Goal: Task Accomplishment & Management: Use online tool/utility

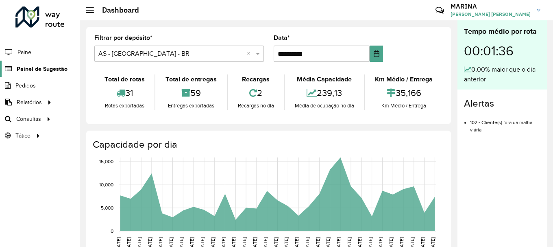
click at [42, 72] on span "Painel de Sugestão" at bounding box center [42, 69] width 51 height 9
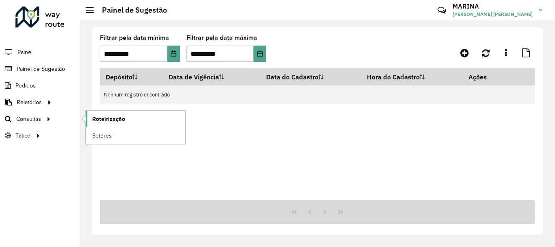
click at [134, 122] on link "Roteirização" at bounding box center [136, 119] width 100 height 16
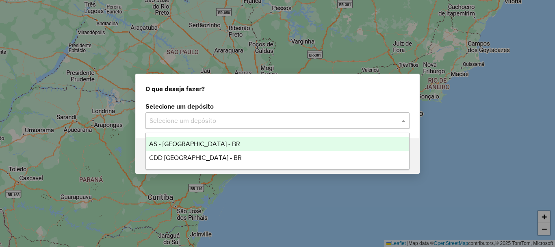
click at [255, 119] on input "text" at bounding box center [270, 121] width 240 height 10
click at [209, 154] on div "CDD Brasilia - BR" at bounding box center [277, 158] width 263 height 14
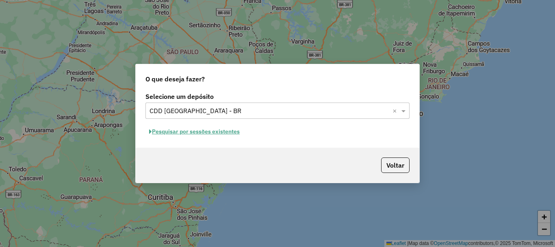
click at [229, 133] on button "Pesquisar por sessões existentes" at bounding box center [195, 131] width 98 height 13
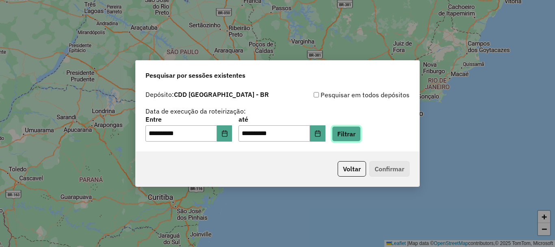
click at [352, 130] on button "Filtrar" at bounding box center [346, 133] width 29 height 15
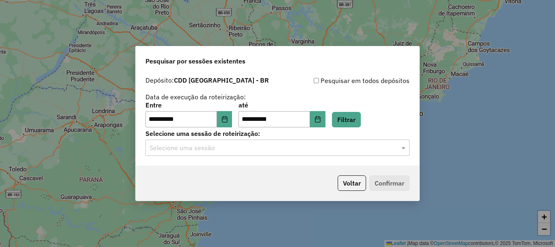
click at [387, 148] on input "text" at bounding box center [270, 148] width 240 height 10
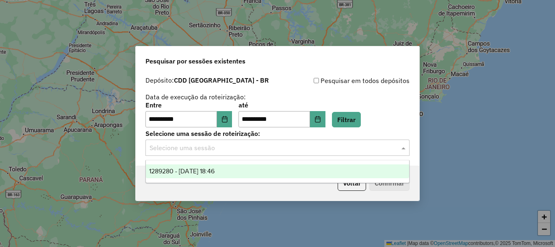
click at [191, 169] on span "1289280 - 06/10/2025 18:46" at bounding box center [181, 170] width 65 height 7
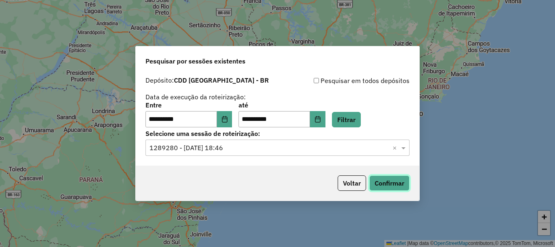
click at [393, 183] on button "Confirmar" at bounding box center [390, 182] width 40 height 15
click at [228, 118] on icon "Choose Date" at bounding box center [225, 119] width 7 height 7
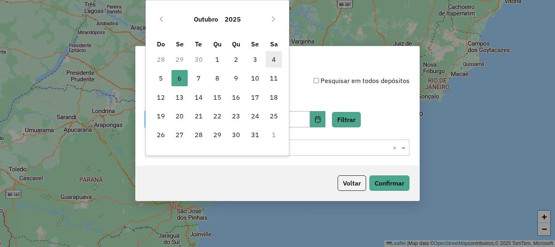
click at [272, 62] on span "4" at bounding box center [274, 59] width 16 height 16
type input "**********"
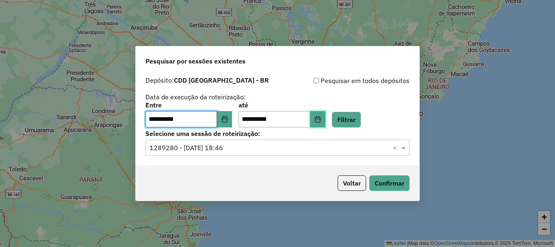
click at [320, 122] on icon "Choose Date" at bounding box center [317, 119] width 5 height 7
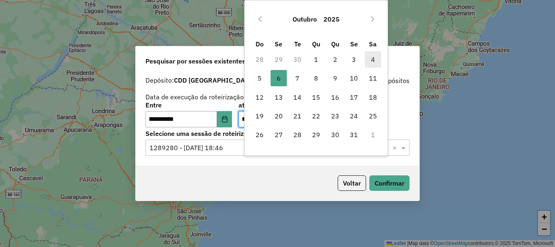
click at [372, 54] on span "4" at bounding box center [373, 59] width 16 height 16
type input "**********"
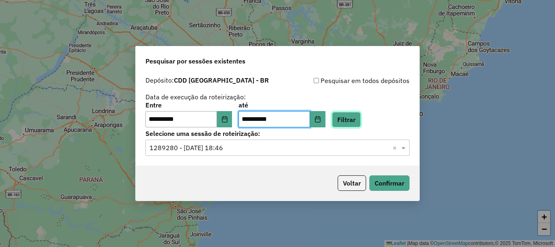
click at [353, 120] on button "Filtrar" at bounding box center [346, 119] width 29 height 15
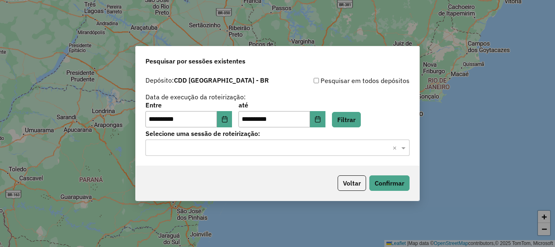
click at [244, 152] on input "text" at bounding box center [270, 148] width 240 height 10
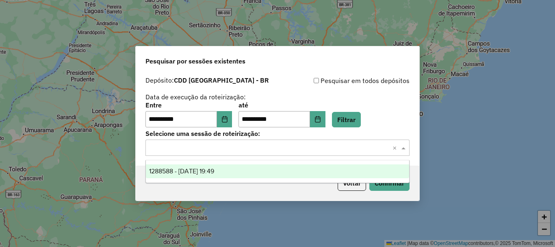
click at [195, 173] on span "1288588 - 04/10/2025 19:49" at bounding box center [181, 170] width 65 height 7
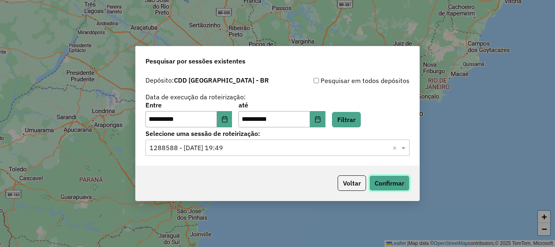
click at [391, 183] on button "Confirmar" at bounding box center [390, 182] width 40 height 15
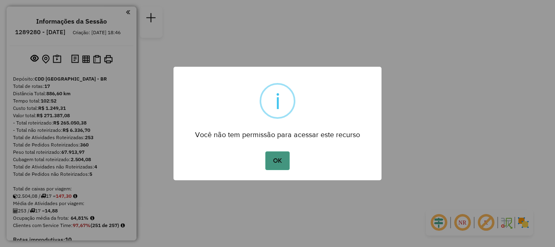
click at [280, 165] on button "OK" at bounding box center [277, 160] width 24 height 19
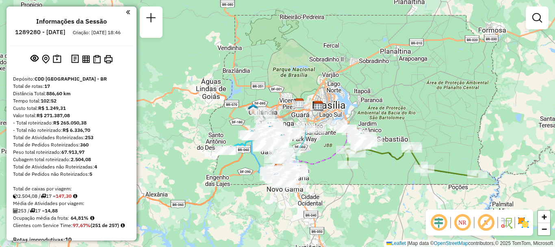
drag, startPoint x: 459, startPoint y: 78, endPoint x: 451, endPoint y: 125, distance: 47.7
click at [452, 125] on div "Janela de atendimento Grade de atendimento Capacidade Transportadoras Veículos …" at bounding box center [277, 123] width 555 height 247
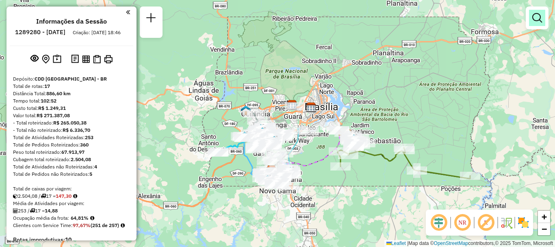
click at [541, 17] on em at bounding box center [538, 18] width 10 height 10
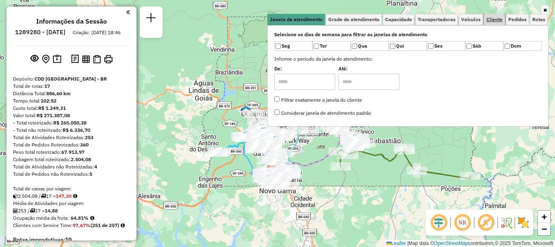
click at [493, 19] on span "Cliente" at bounding box center [495, 19] width 16 height 5
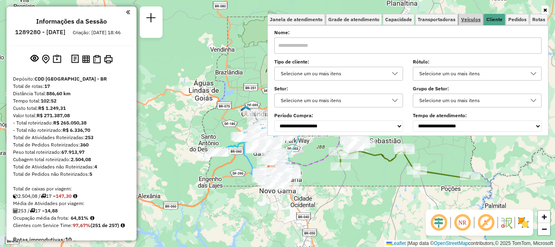
click at [472, 19] on span "Veículos" at bounding box center [471, 19] width 20 height 5
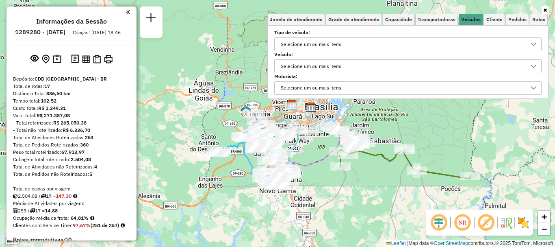
click at [306, 63] on div "Selecione um ou mais itens" at bounding box center [311, 66] width 66 height 13
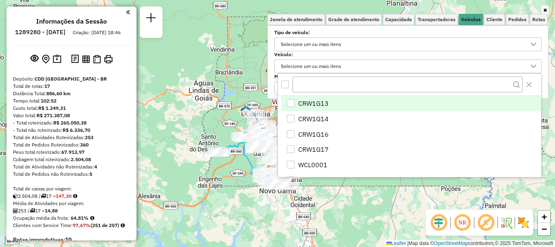
scroll to position [5, 28]
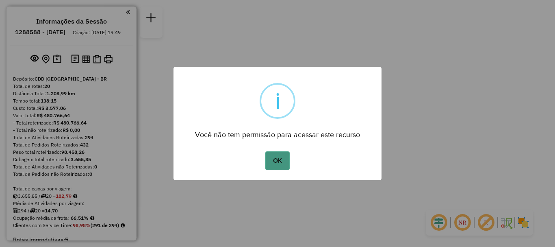
click at [280, 161] on button "OK" at bounding box center [277, 160] width 24 height 19
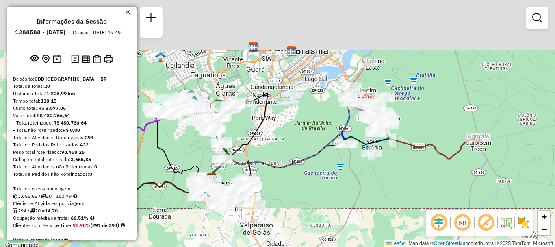
drag, startPoint x: 356, startPoint y: 119, endPoint x: 356, endPoint y: 193, distance: 74.4
click at [356, 193] on div "Janela de atendimento Grade de atendimento Capacidade Transportadoras Veículos …" at bounding box center [277, 123] width 555 height 247
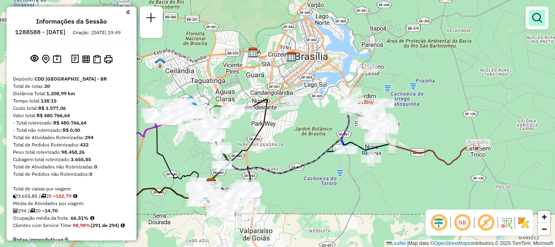
click at [543, 21] on link at bounding box center [537, 18] width 16 height 16
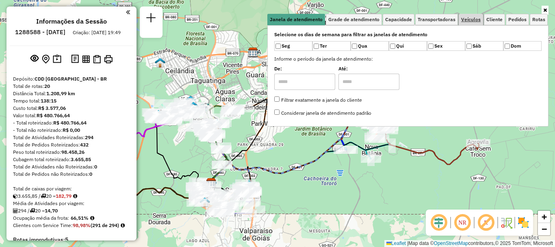
click at [465, 20] on span "Veículos" at bounding box center [471, 19] width 20 height 5
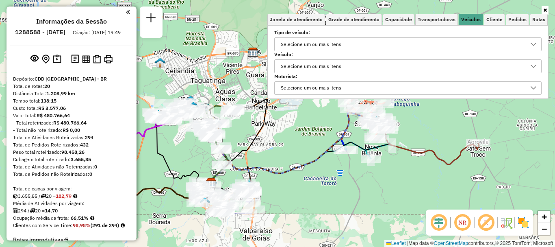
click at [312, 65] on div "Selecione um ou mais itens" at bounding box center [311, 66] width 66 height 13
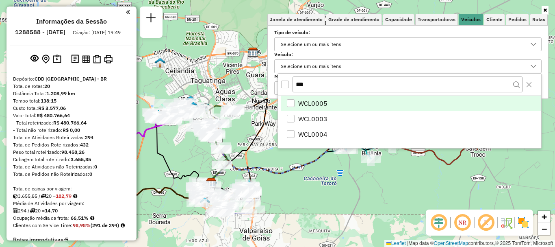
type input "***"
click at [289, 101] on div "WCL0005" at bounding box center [291, 103] width 8 height 8
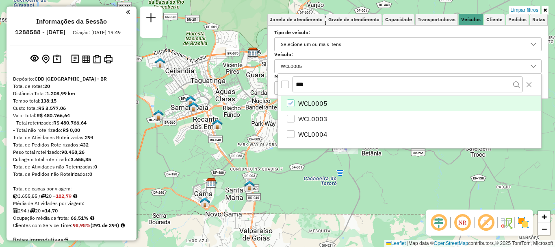
click at [548, 14] on ul "Janela de atendimento Grade de atendimento Capacidade Transportadoras Veículos …" at bounding box center [407, 19] width 281 height 11
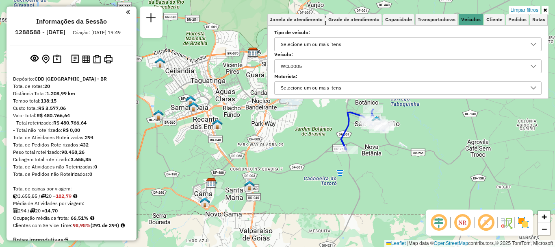
click at [546, 9] on icon at bounding box center [545, 10] width 4 height 5
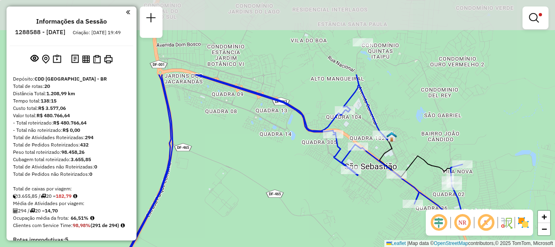
drag, startPoint x: 361, startPoint y: 111, endPoint x: 359, endPoint y: 161, distance: 49.2
click at [363, 211] on div "Limpar filtros Janela de atendimento Grade de atendimento Capacidade Transporta…" at bounding box center [277, 123] width 555 height 247
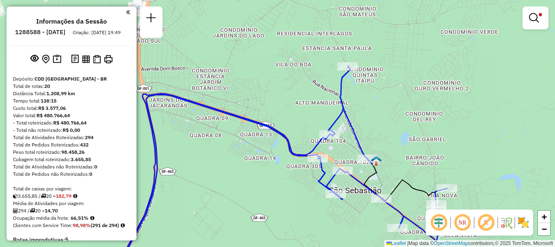
drag, startPoint x: 396, startPoint y: 94, endPoint x: 381, endPoint y: 117, distance: 27.6
click at [381, 117] on div "Limpar filtros Janela de atendimento Grade de atendimento Capacidade Transporta…" at bounding box center [277, 123] width 555 height 247
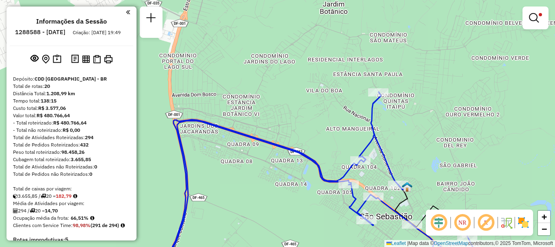
drag, startPoint x: 374, startPoint y: 110, endPoint x: 405, endPoint y: 136, distance: 40.4
click at [405, 136] on div "Limpar filtros Janela de atendimento Grade de atendimento Capacidade Transporta…" at bounding box center [277, 123] width 555 height 247
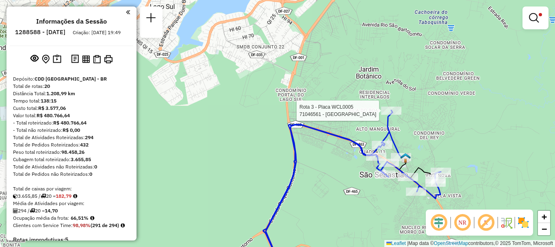
select select "**********"
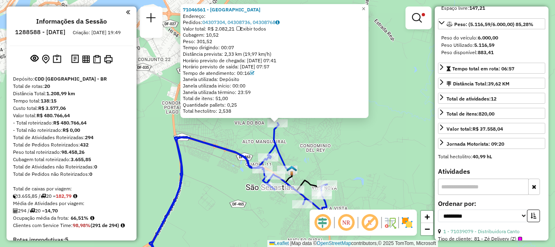
scroll to position [0, 0]
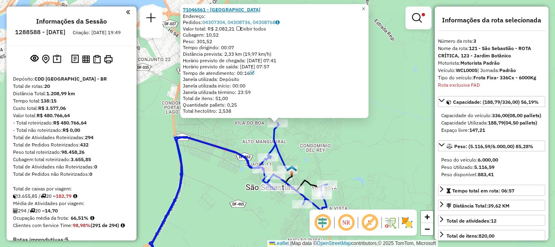
click at [242, 8] on strong "71046561 - EMPORIO JARDIM BOTAN" at bounding box center [222, 10] width 78 height 6
click at [255, 8] on strong "71046561 - EMPORIO JARDIM BOTAN" at bounding box center [222, 10] width 78 height 6
drag, startPoint x: 449, startPoint y: 83, endPoint x: 489, endPoint y: 88, distance: 40.5
click at [489, 88] on div "Rota exclusiva FAD" at bounding box center [491, 84] width 107 height 7
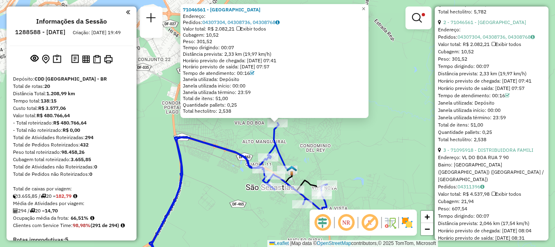
scroll to position [528, 0]
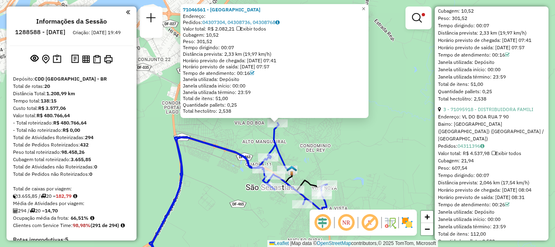
click at [342, 132] on div "71046561 - EMPORIO JARDIM BOTAN Endereço: Pedidos: 04307304, 04308736, 04308768…" at bounding box center [277, 123] width 555 height 247
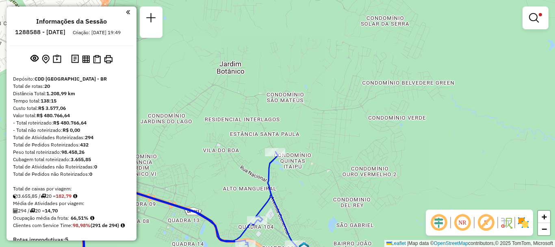
drag, startPoint x: 304, startPoint y: 113, endPoint x: 330, endPoint y: 145, distance: 41.3
click at [330, 145] on div "Limpar filtros Janela de atendimento Grade de atendimento Capacidade Transporta…" at bounding box center [277, 123] width 555 height 247
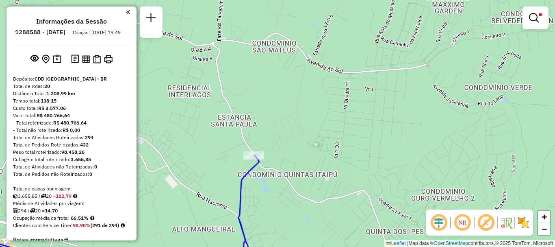
drag, startPoint x: 317, startPoint y: 171, endPoint x: 352, endPoint y: 156, distance: 37.1
click at [352, 156] on div "Limpar filtros Janela de atendimento Grade de atendimento Capacidade Transporta…" at bounding box center [277, 123] width 555 height 247
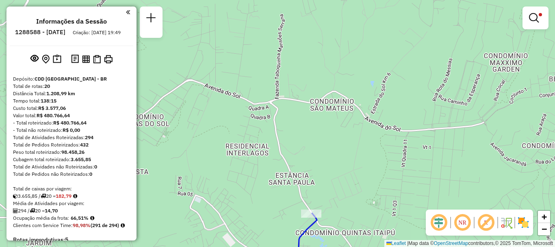
drag, startPoint x: 345, startPoint y: 119, endPoint x: 402, endPoint y: 175, distance: 80.2
click at [402, 175] on div "Limpar filtros Janela de atendimento Grade de atendimento Capacidade Transporta…" at bounding box center [277, 123] width 555 height 247
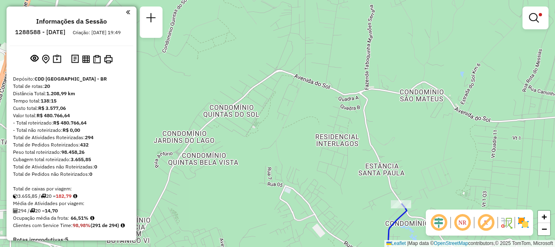
drag, startPoint x: 309, startPoint y: 154, endPoint x: 398, endPoint y: 146, distance: 89.4
click at [398, 146] on div "Limpar filtros Janela de atendimento Grade de atendimento Capacidade Transporta…" at bounding box center [277, 123] width 555 height 247
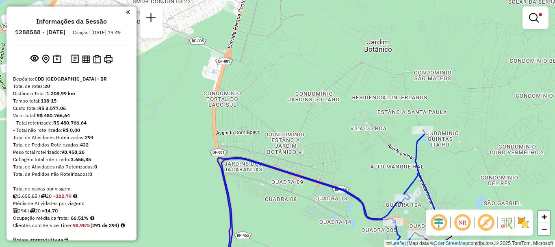
drag, startPoint x: 329, startPoint y: 145, endPoint x: 353, endPoint y: 127, distance: 29.8
click at [353, 127] on div "Limpar filtros Janela de atendimento Grade de atendimento Capacidade Transporta…" at bounding box center [277, 123] width 555 height 247
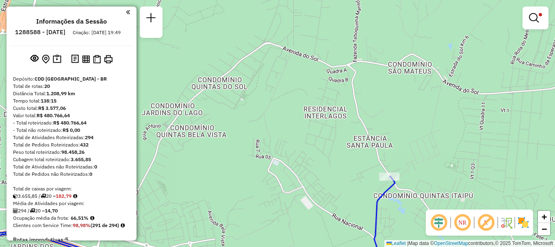
drag, startPoint x: 337, startPoint y: 117, endPoint x: 226, endPoint y: 170, distance: 123.5
click at [226, 170] on div "Limpar filtros Janela de atendimento Grade de atendimento Capacidade Transporta…" at bounding box center [277, 123] width 555 height 247
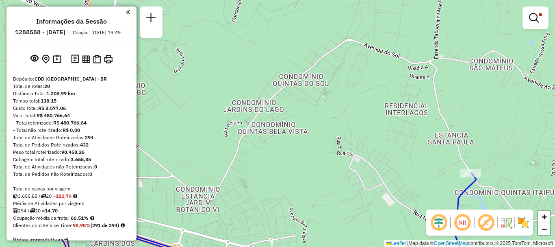
drag, startPoint x: 303, startPoint y: 153, endPoint x: 385, endPoint y: 150, distance: 81.4
click at [385, 150] on div "Limpar filtros Janela de atendimento Grade de atendimento Capacidade Transporta…" at bounding box center [277, 123] width 555 height 247
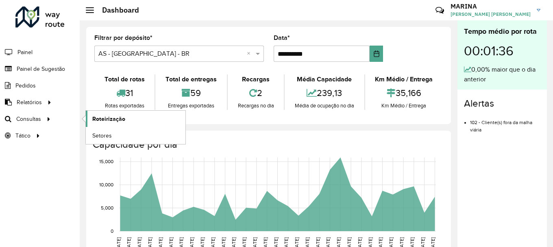
click at [108, 125] on link "Roteirização" at bounding box center [136, 119] width 100 height 16
